Goal: Task Accomplishment & Management: Manage account settings

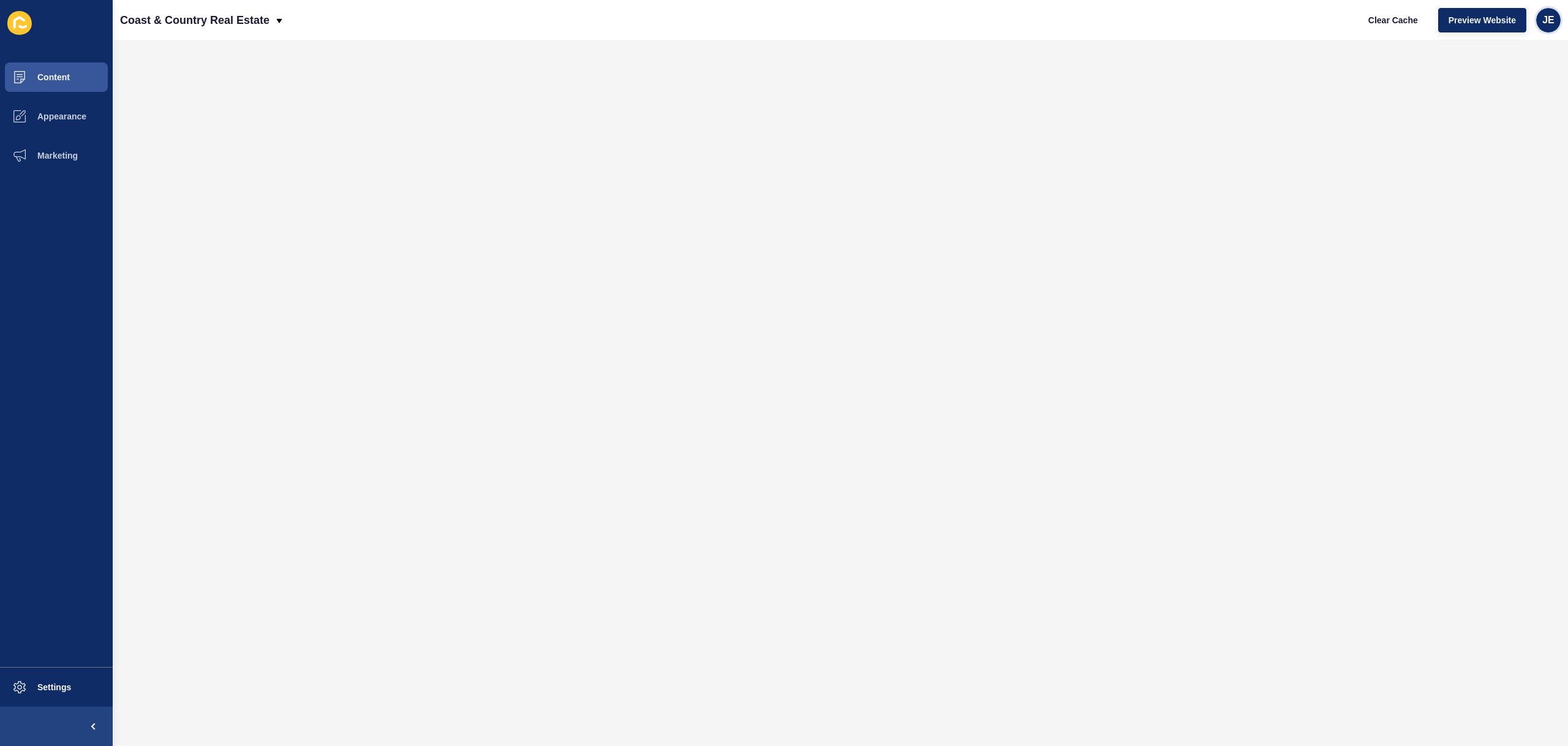
click at [1551, 26] on div "JE" at bounding box center [1549, 20] width 24 height 24
click at [1499, 105] on link "Logout" at bounding box center [1520, 102] width 90 height 27
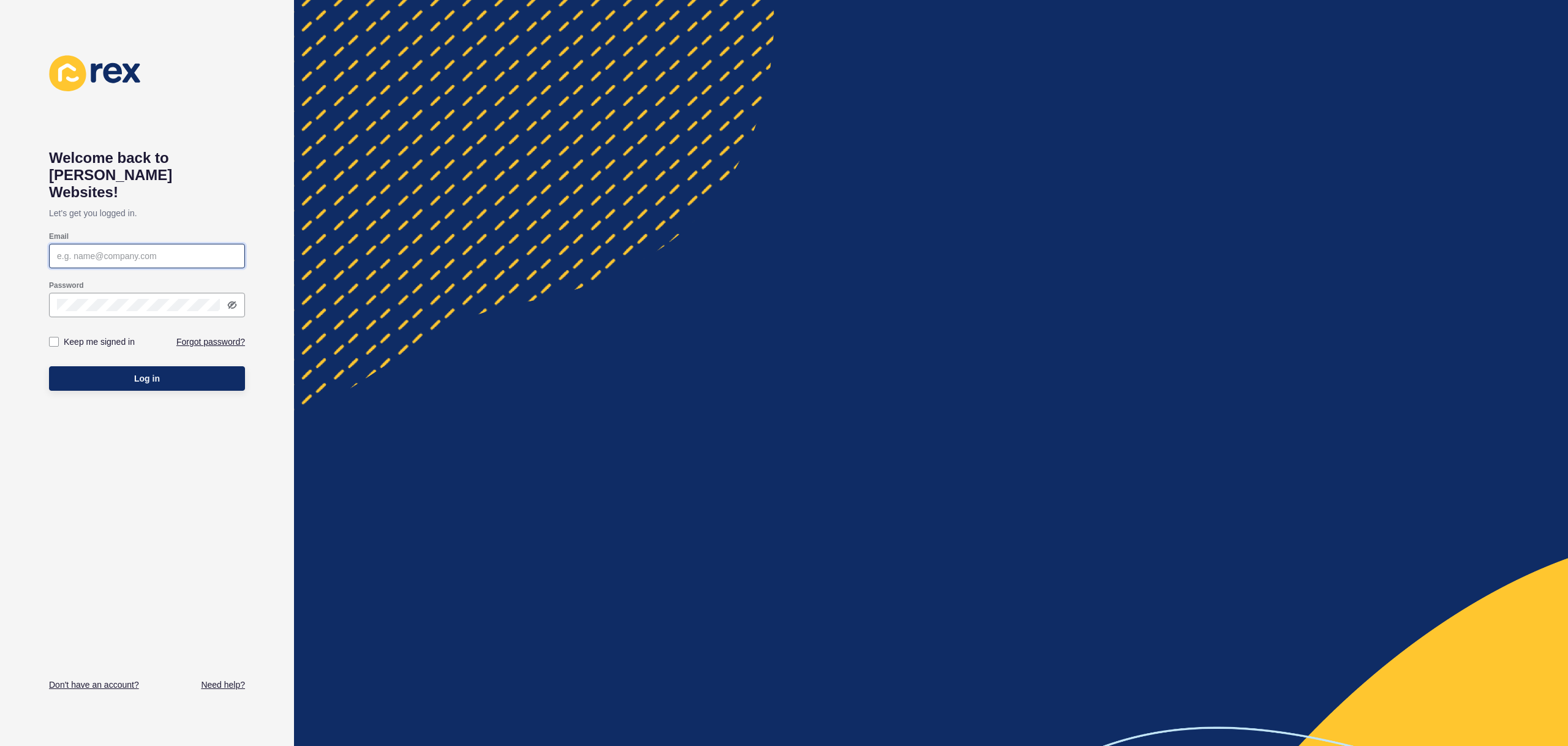
type input "[EMAIL_ADDRESS][PERSON_NAME][DOMAIN_NAME]"
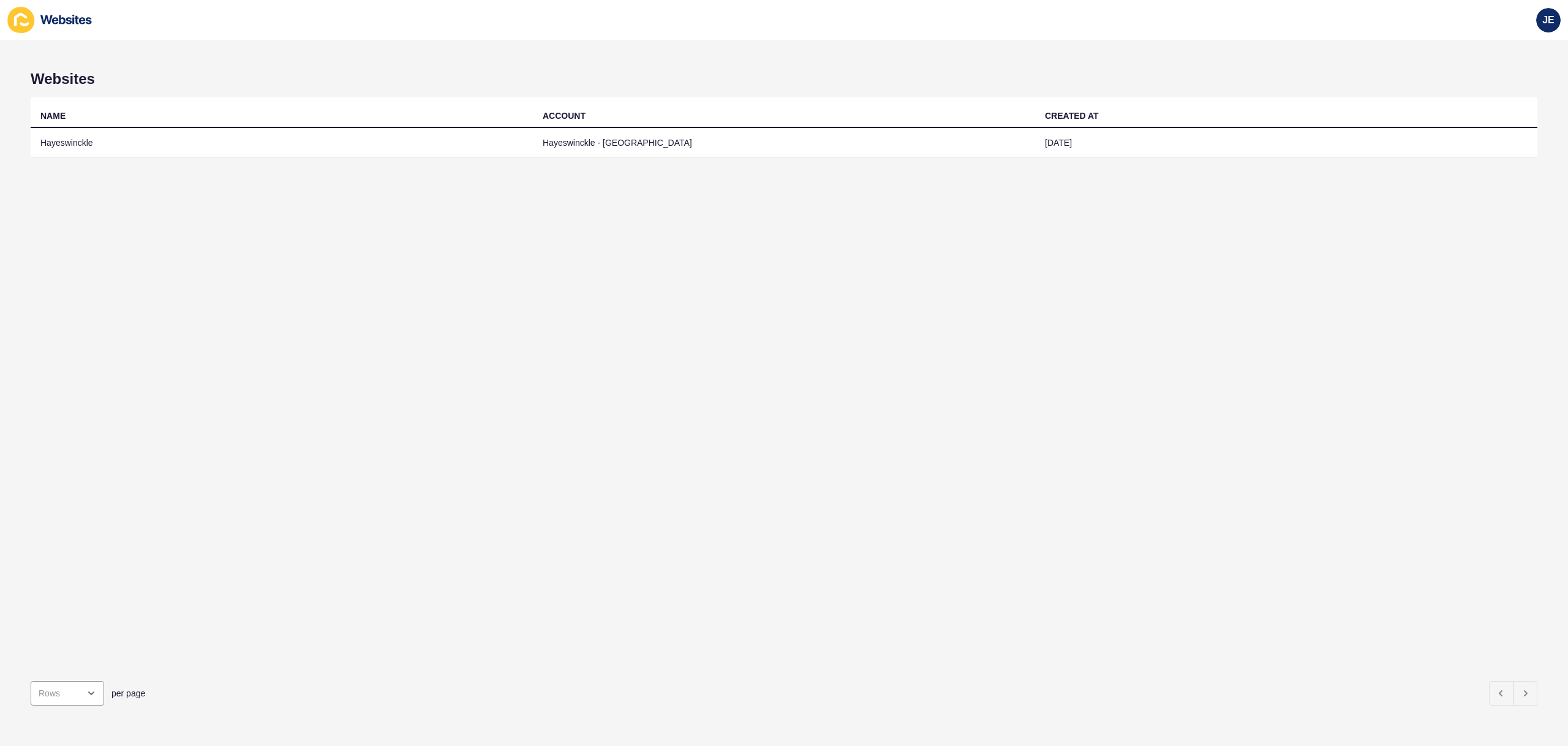
click at [1537, 27] on div "JE" at bounding box center [1549, 20] width 34 height 34
click at [1542, 24] on span "JE" at bounding box center [1548, 20] width 12 height 12
click at [1491, 100] on link "Logout" at bounding box center [1520, 102] width 90 height 27
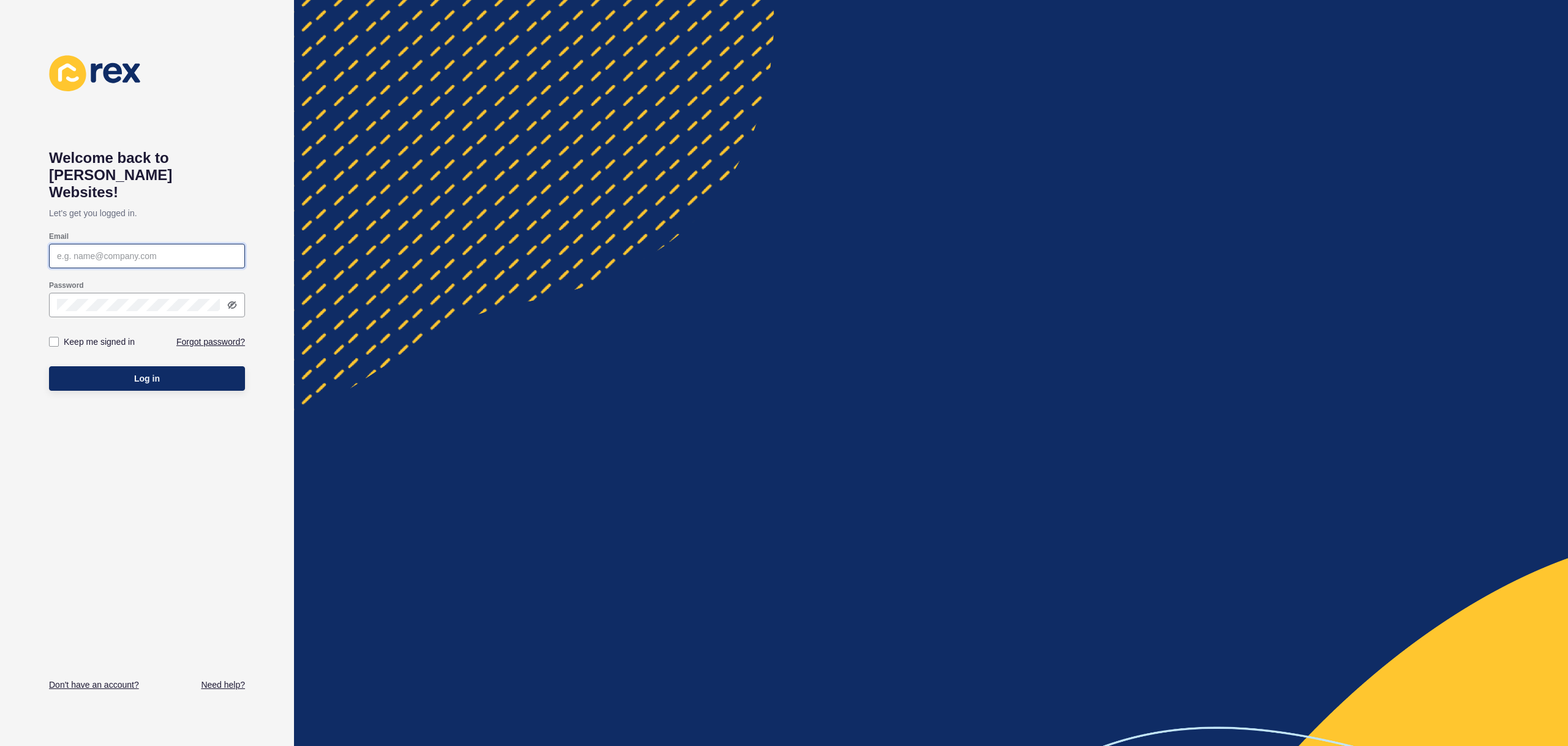
type input "[EMAIL_ADDRESS][PERSON_NAME][DOMAIN_NAME]"
click at [144, 372] on span "Log in" at bounding box center [147, 378] width 26 height 12
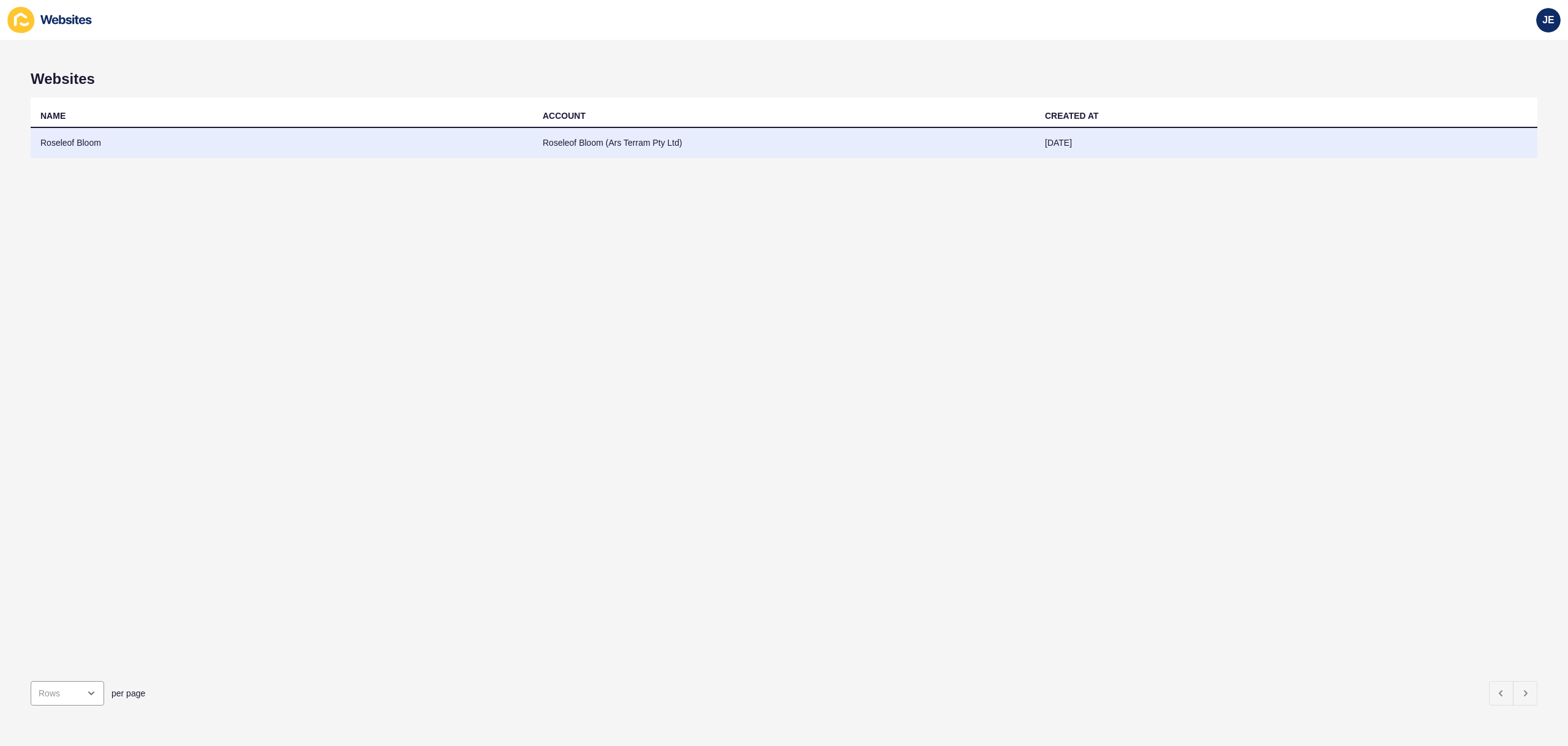
click at [348, 139] on td "Roseleof Bloom" at bounding box center [282, 143] width 503 height 30
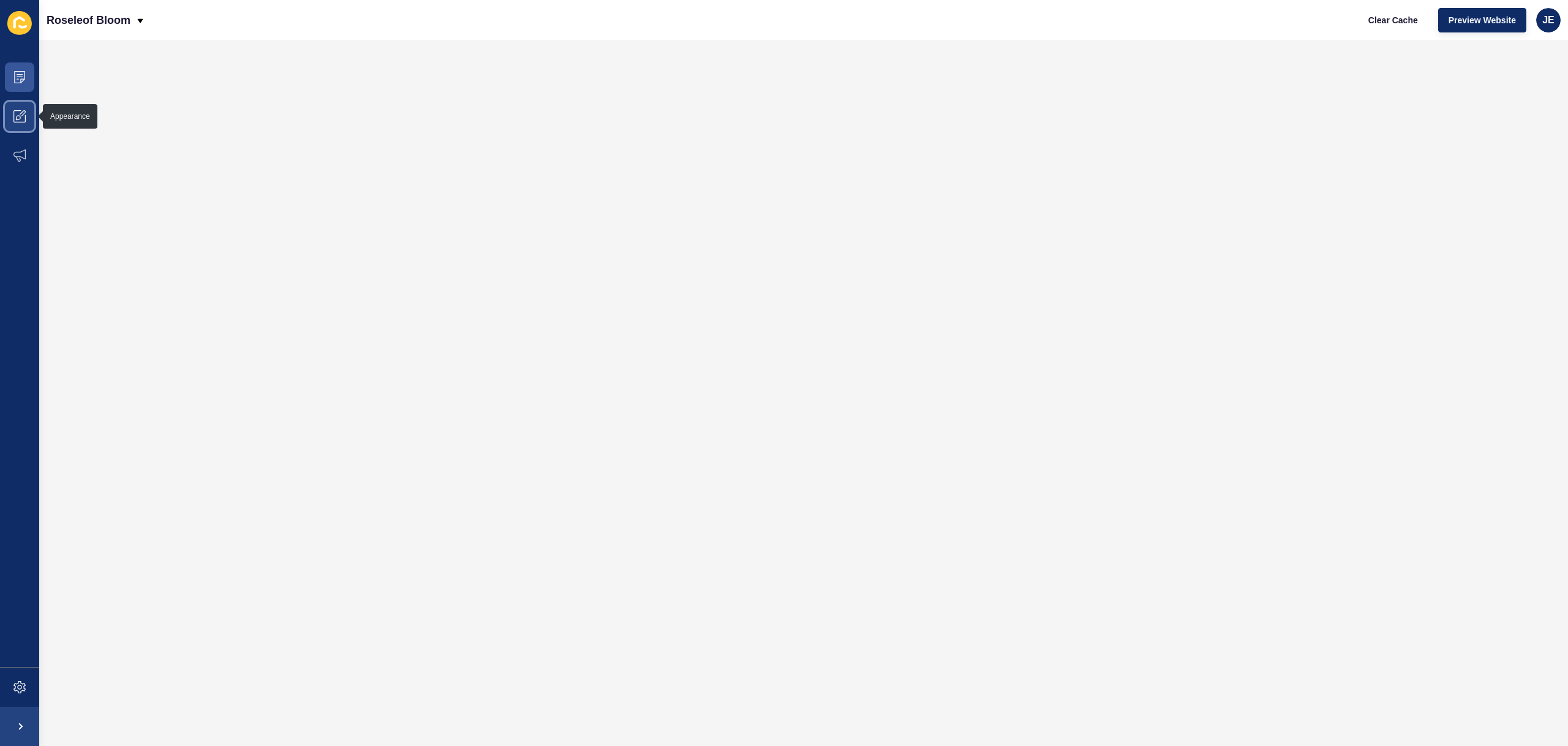
click at [28, 122] on span at bounding box center [19, 116] width 39 height 39
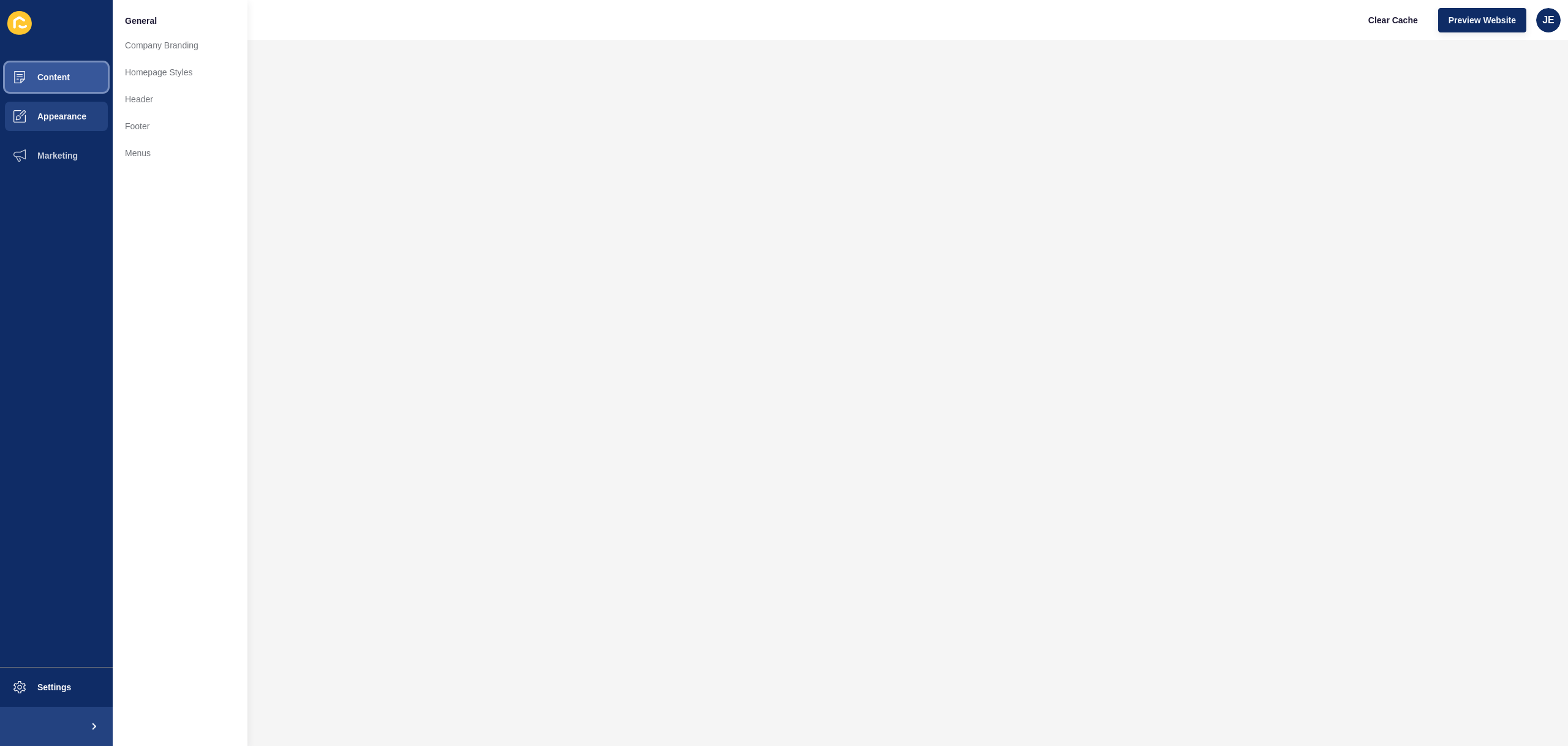
click at [55, 79] on span "Content" at bounding box center [34, 77] width 72 height 10
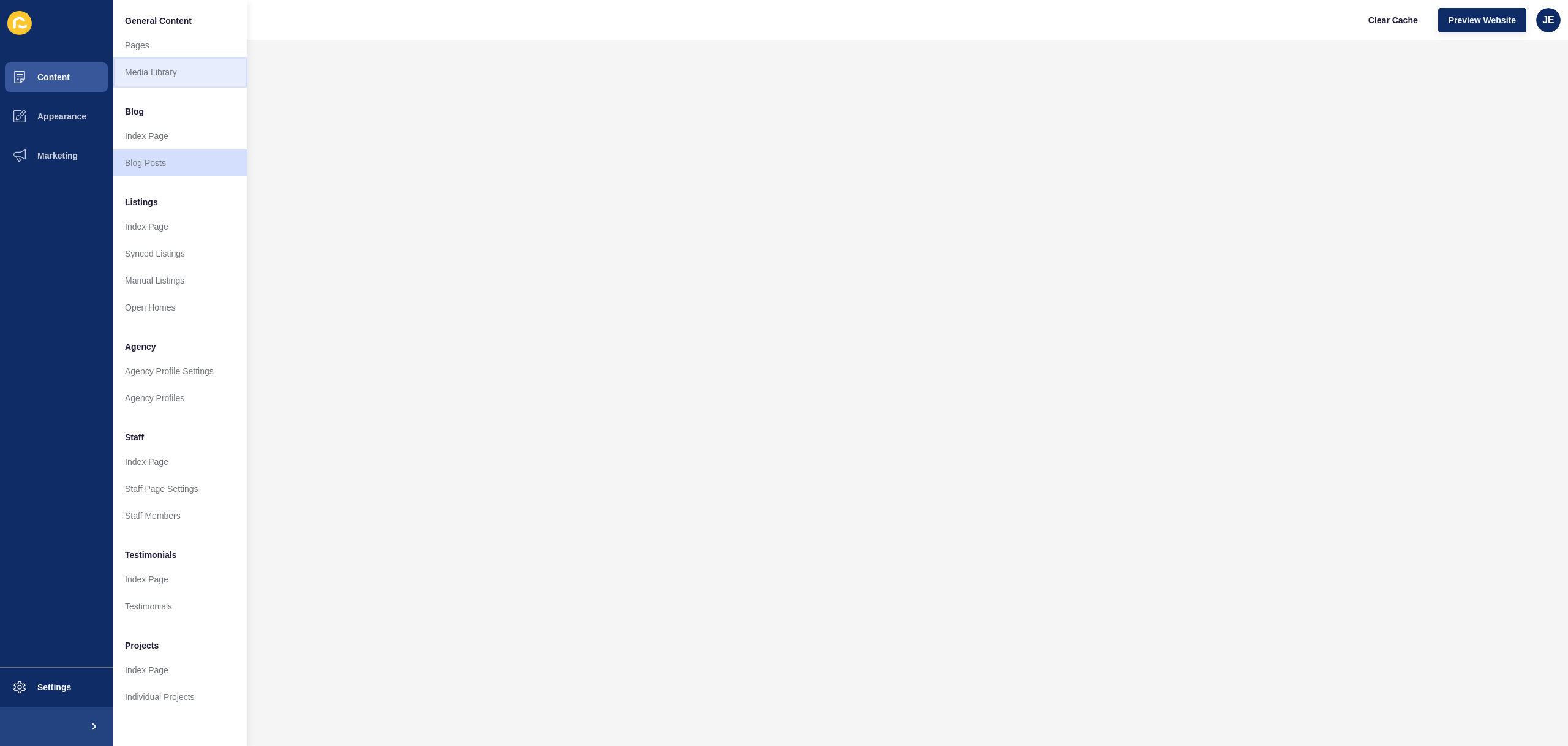
click at [134, 71] on link "Media Library" at bounding box center [180, 72] width 134 height 27
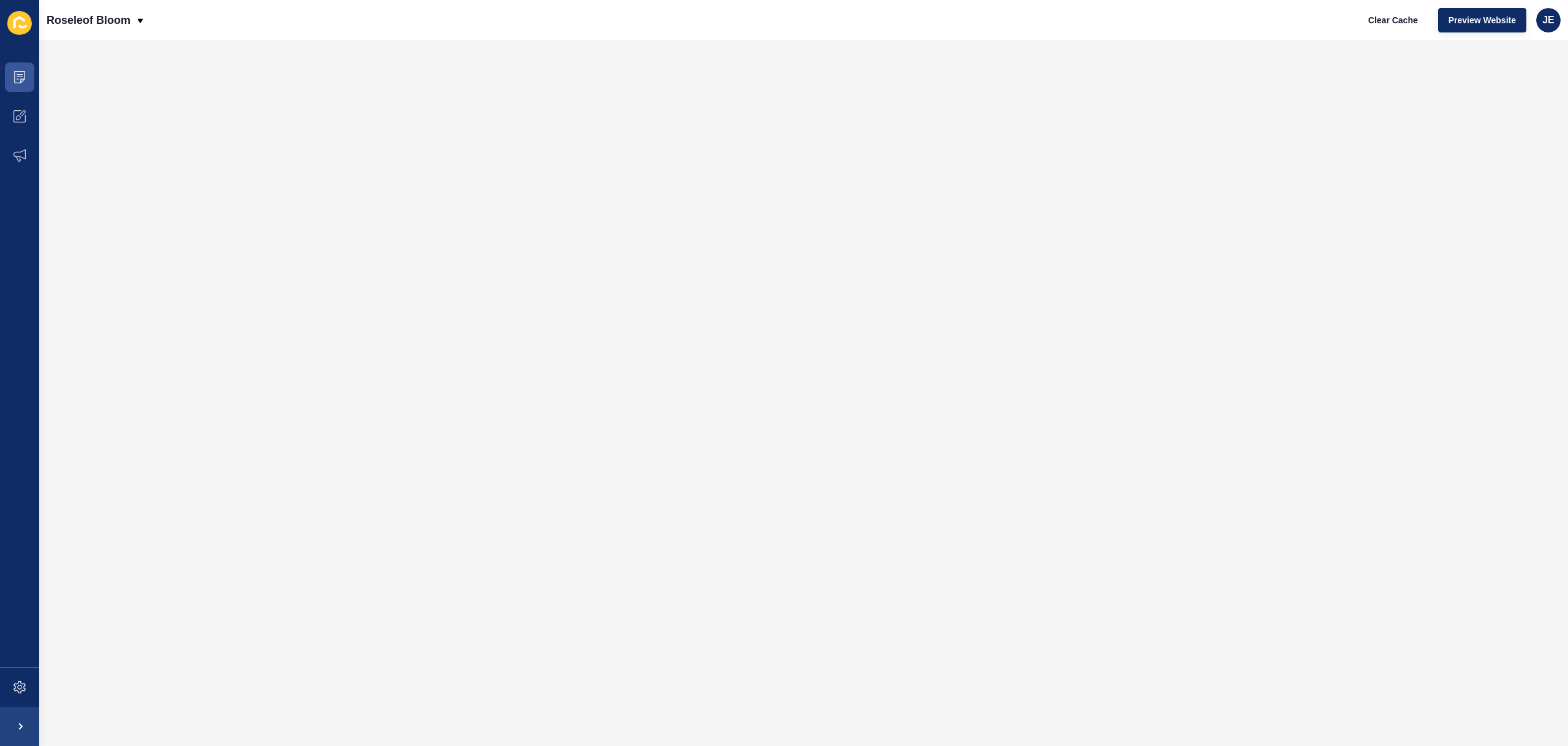
click at [1075, 15] on div "Roseleof Bloom Clear Cache Preview Website JE" at bounding box center [804, 20] width 1529 height 40
click at [14, 77] on icon at bounding box center [19, 76] width 12 height 12
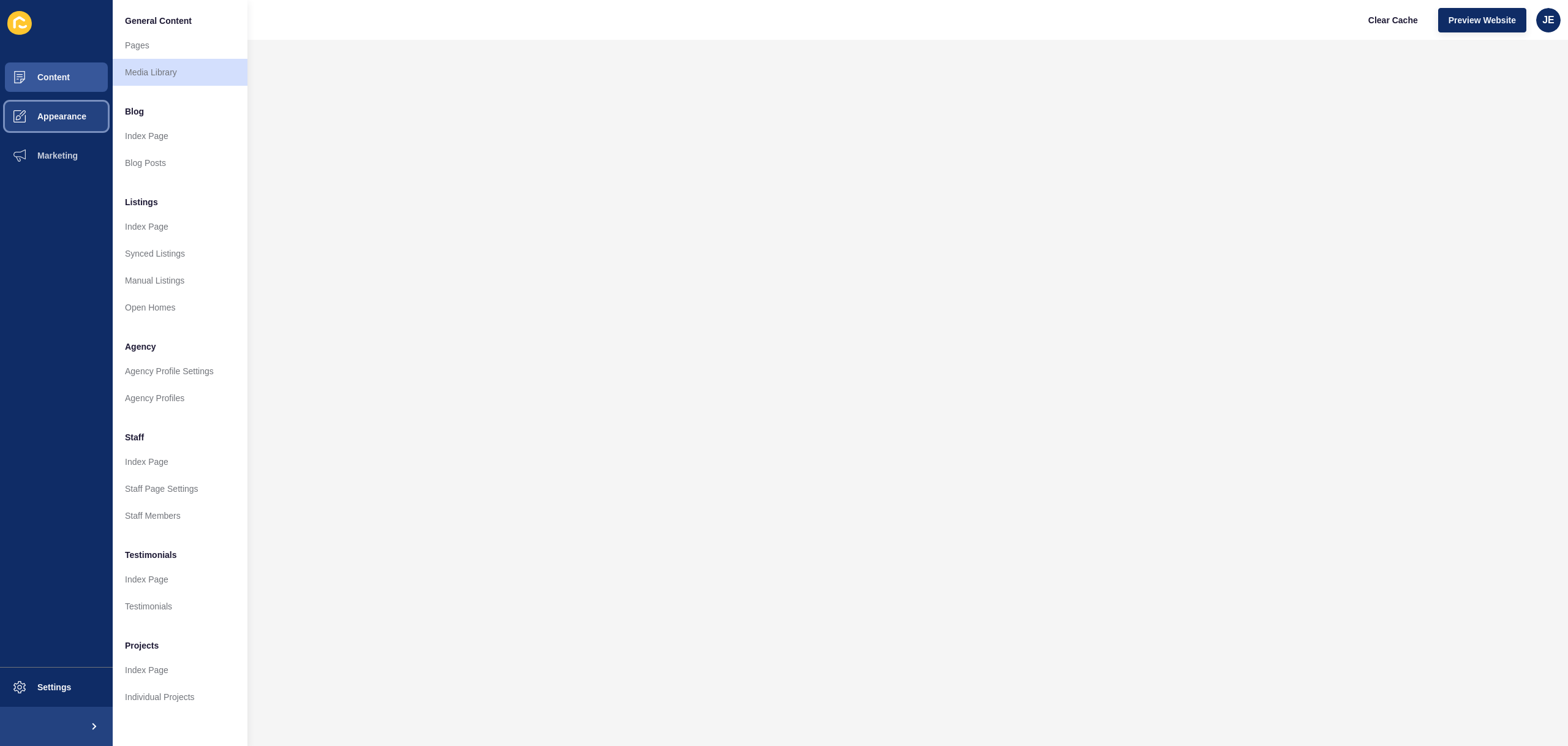
click at [80, 118] on span "Appearance" at bounding box center [41, 116] width 88 height 10
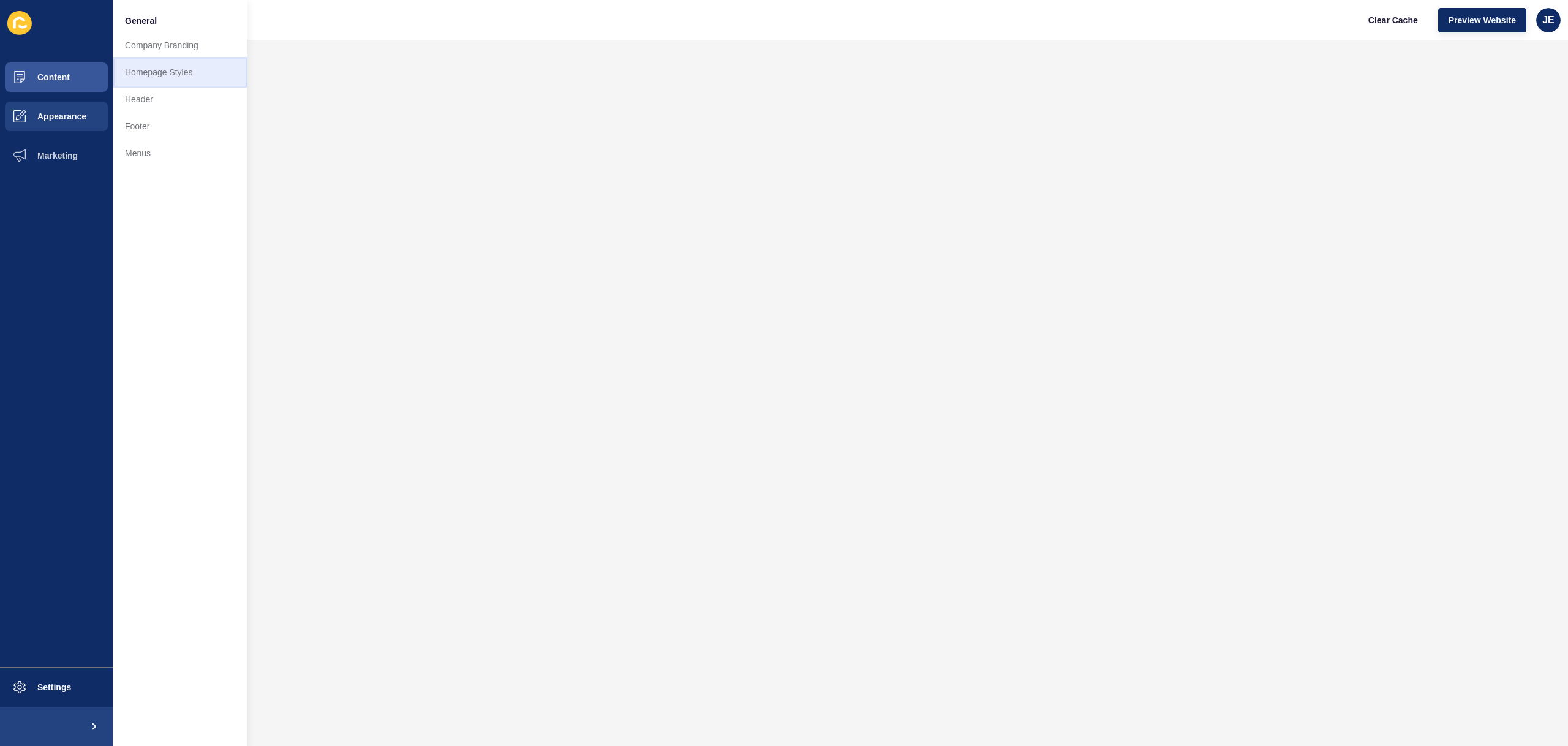
click at [164, 75] on link "Homepage Styles" at bounding box center [180, 72] width 134 height 27
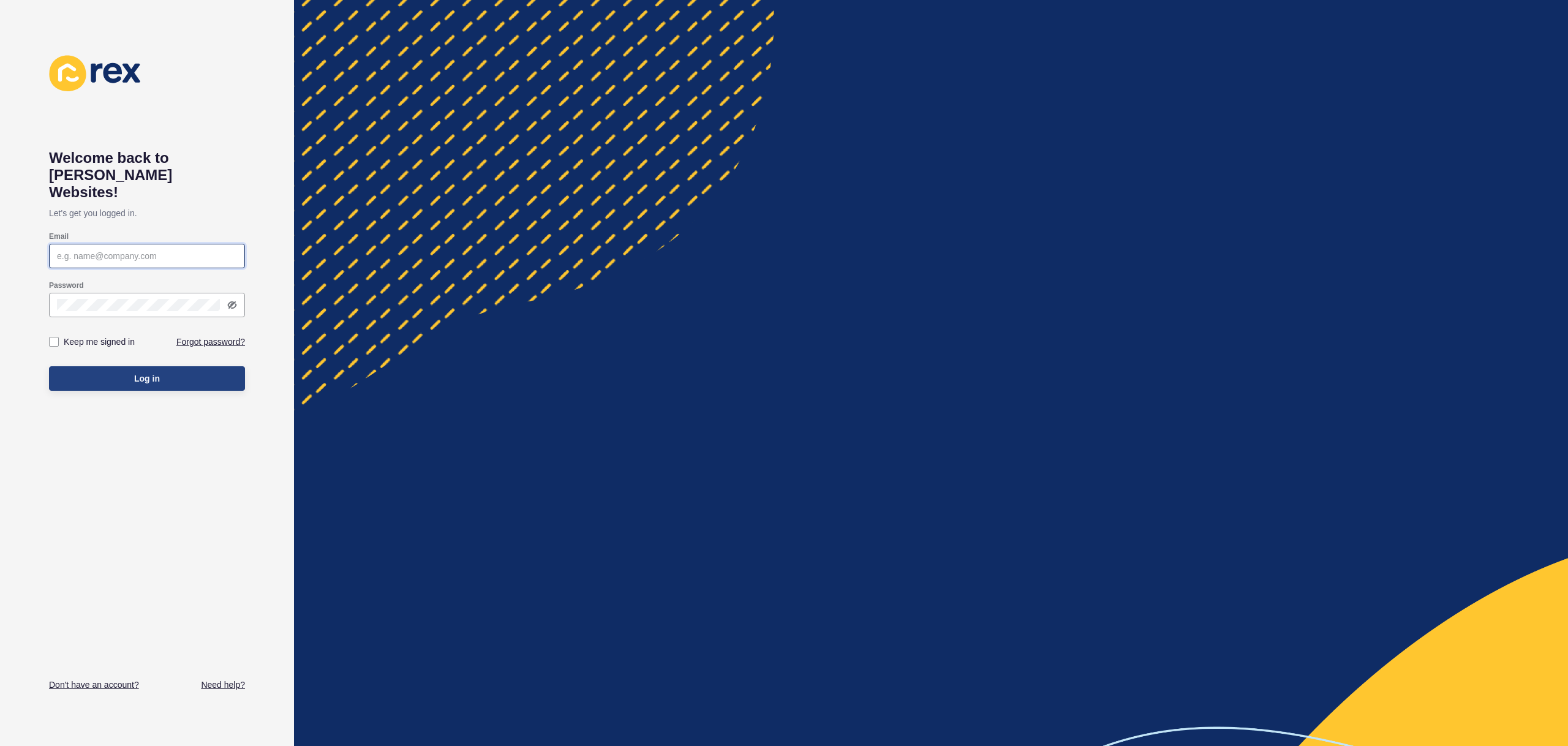
type input "[EMAIL_ADDRESS][PERSON_NAME][DOMAIN_NAME]"
click at [134, 372] on span "Log in" at bounding box center [147, 378] width 26 height 12
